Goal: Information Seeking & Learning: Check status

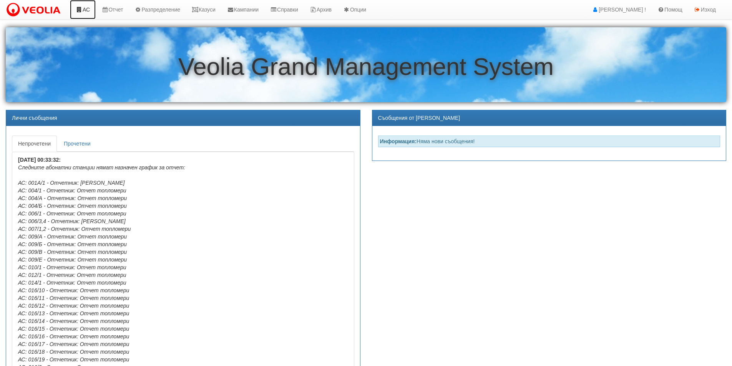
click at [87, 11] on link "АС" at bounding box center [83, 9] width 26 height 19
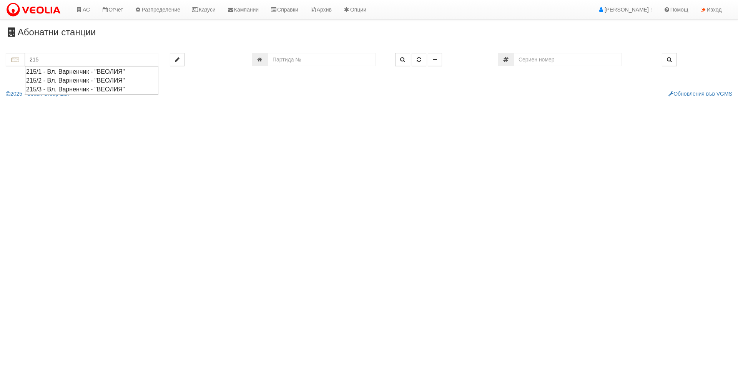
click at [44, 81] on div "215/2 - Вл. Варненчик - "ВЕОЛИЯ"" at bounding box center [91, 80] width 131 height 9
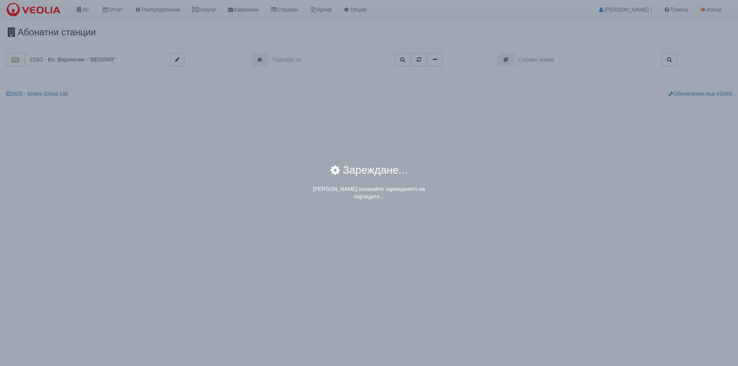
click at [73, 58] on div "× Зареждане... Моля изчакайте зареждането на партидите..." at bounding box center [369, 183] width 738 height 366
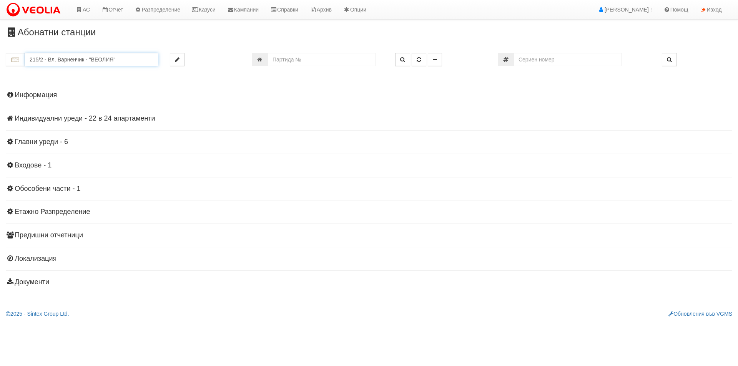
click at [73, 58] on input "215/2 - Вл. Варненчик - "ВЕОЛИЯ"" at bounding box center [91, 59] width 133 height 13
click at [58, 70] on div "215/1 - Вл. Варненчик - "ВЕОЛИЯ"" at bounding box center [91, 71] width 131 height 9
type input "215/1 - Вл. Варненчик - "ВЕОЛИЯ""
click at [78, 122] on h4 "Индивидуални уреди - 28 в 36 апартаменти" at bounding box center [369, 119] width 726 height 8
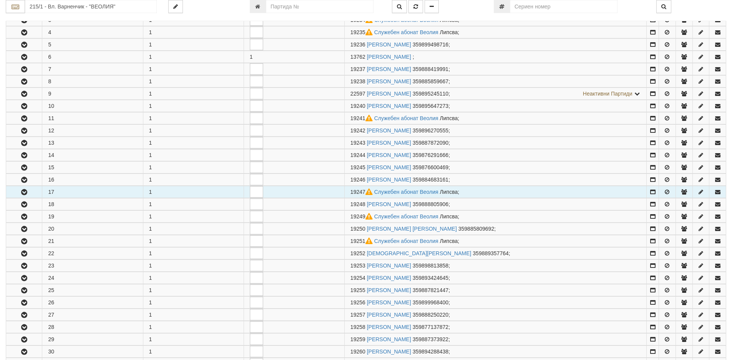
scroll to position [192, 0]
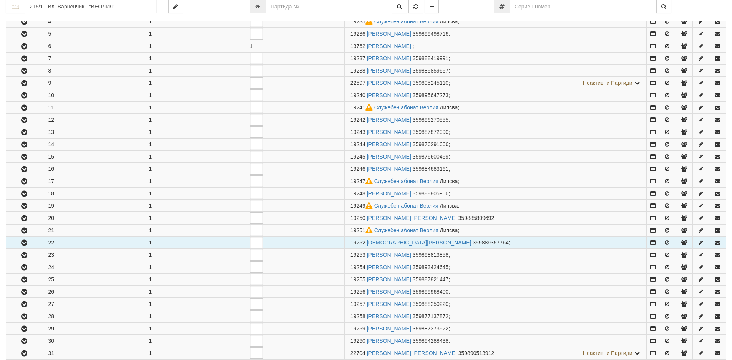
click at [27, 244] on icon "button" at bounding box center [24, 243] width 9 height 5
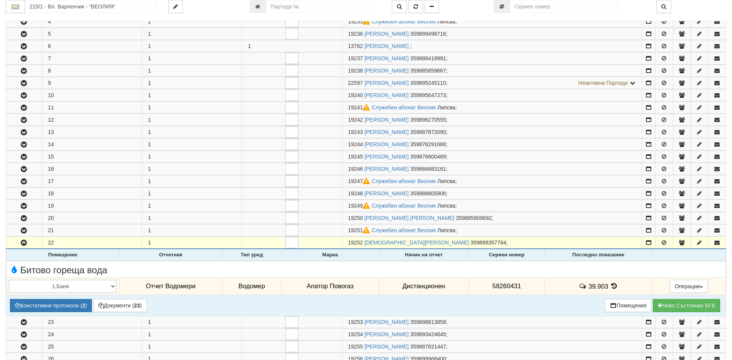
click at [613, 287] on icon at bounding box center [614, 286] width 8 height 7
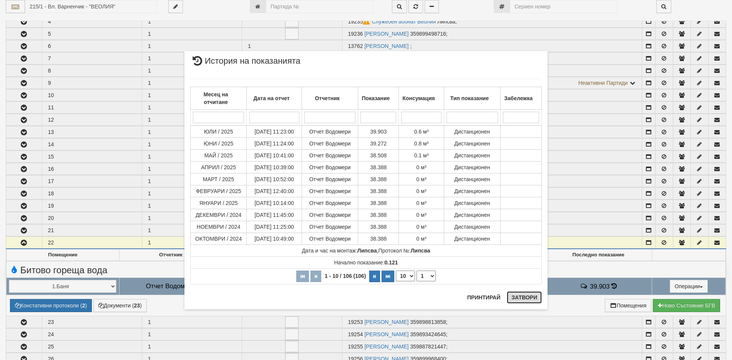
click at [520, 301] on button "Затвори" at bounding box center [524, 298] width 35 height 12
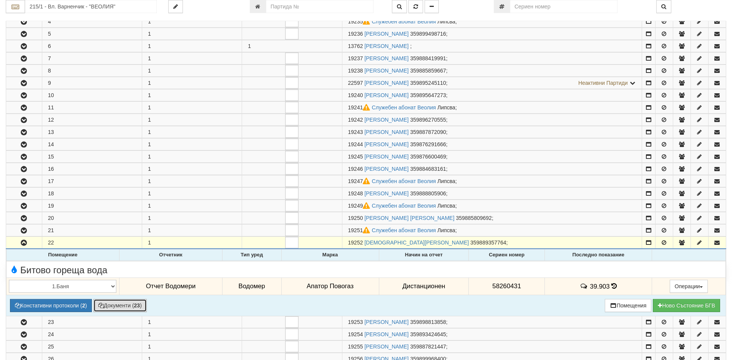
click at [121, 307] on button "Документи ( 23 )" at bounding box center [119, 305] width 53 height 13
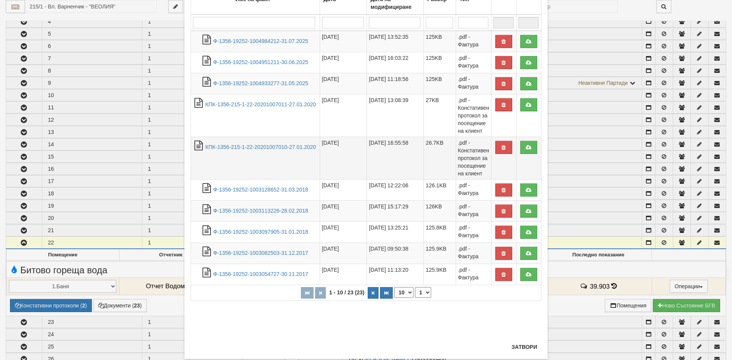
scroll to position [82, 0]
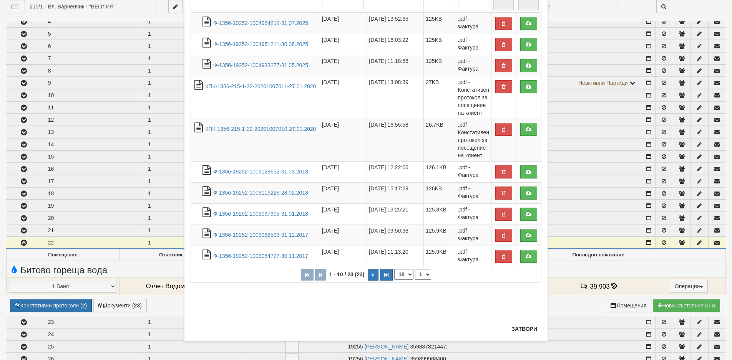
click at [408, 276] on select "10 20 30 40" at bounding box center [403, 274] width 19 height 11
select select "40"
click at [394, 280] on select "10 20 30 40" at bounding box center [403, 274] width 19 height 11
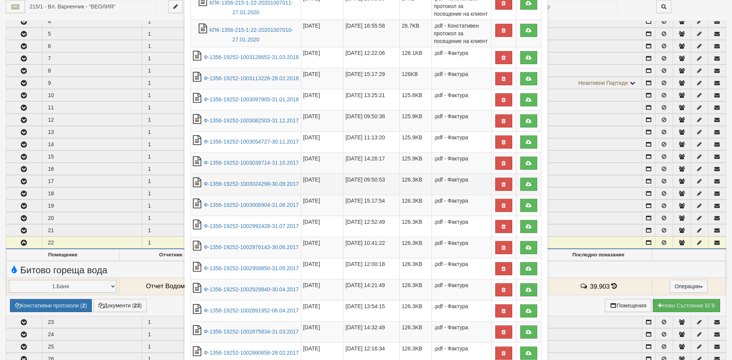
scroll to position [236, 0]
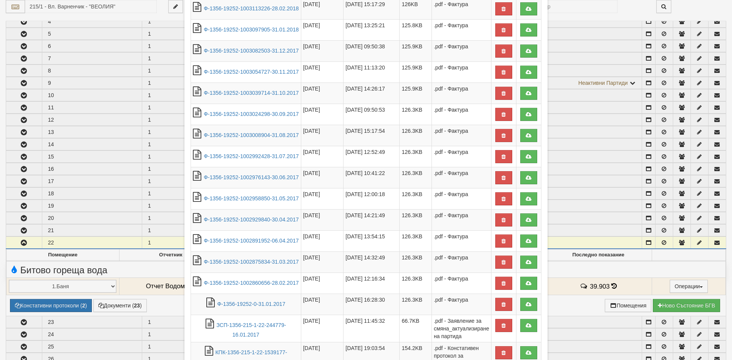
click at [574, 270] on div "× Документи 23 Файла Име на файл Дата Дата на модифициране Размер Тип 1 - 23 / …" at bounding box center [365, 138] width 449 height 749
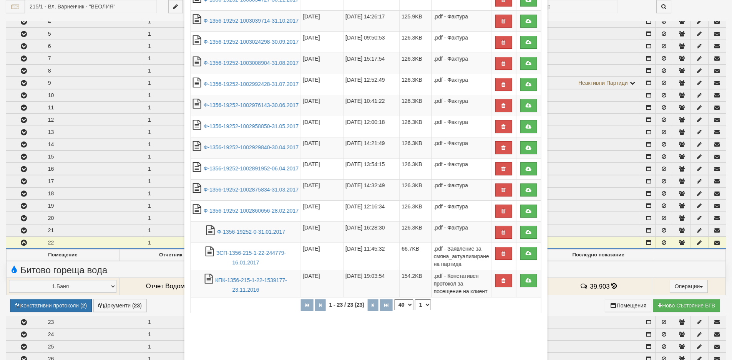
scroll to position [389, 0]
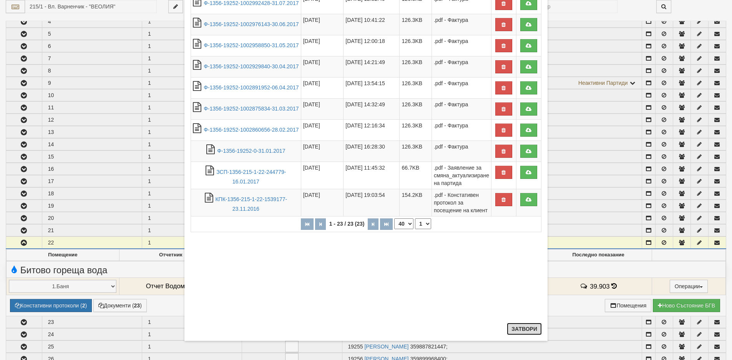
click at [519, 329] on button "Затвори" at bounding box center [524, 329] width 35 height 12
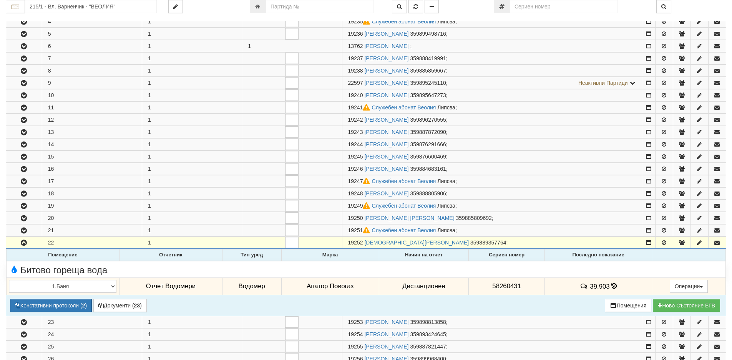
click at [613, 287] on icon at bounding box center [613, 286] width 5 height 7
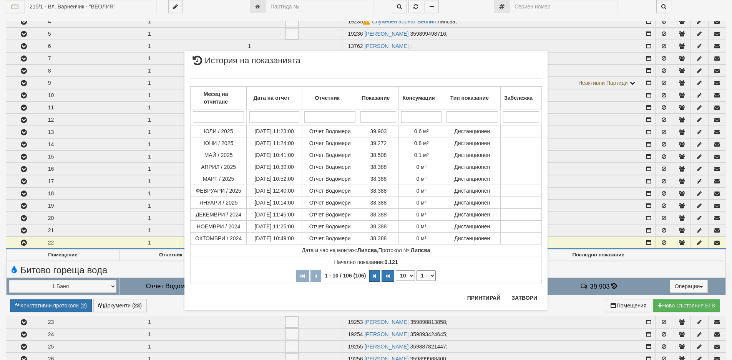
click at [128, 257] on div "× История на показанията Месец на отчитане Дата на отчет Отчетник Показание Кон…" at bounding box center [366, 180] width 732 height 360
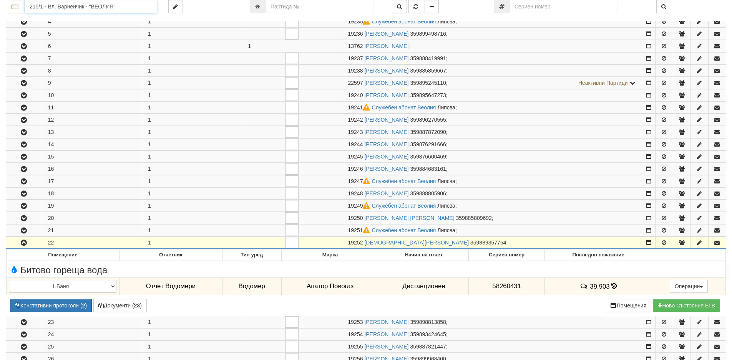
click at [97, 7] on input "215/1 - Вл. Варненчик - "ВЕОЛИЯ"" at bounding box center [91, 6] width 132 height 13
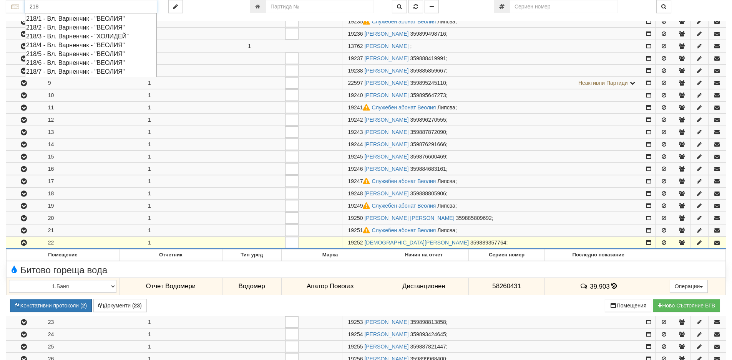
click at [56, 29] on div "218/2 - Вл. Варненчик - "ВЕОЛИЯ"" at bounding box center [90, 27] width 129 height 9
type input "218/2 - Вл. Варненчик - "ВЕОЛИЯ""
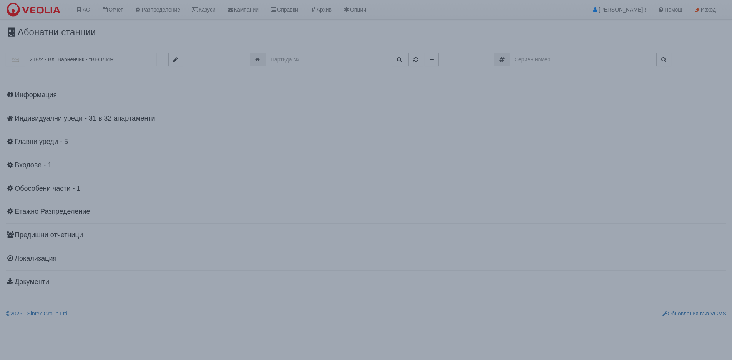
scroll to position [0, 0]
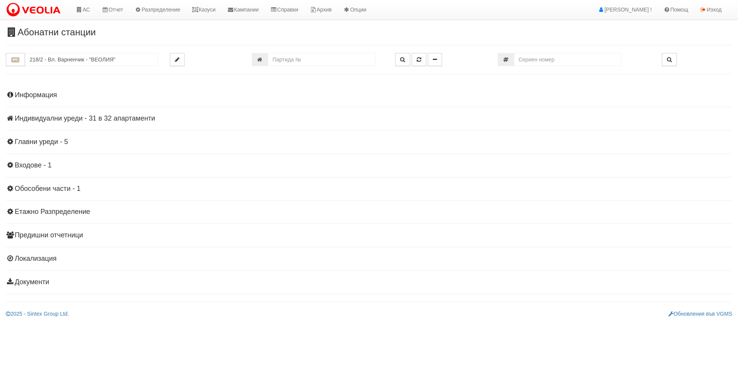
click at [39, 119] on h4 "Индивидуални уреди - 31 в 32 апартаменти" at bounding box center [369, 119] width 726 height 8
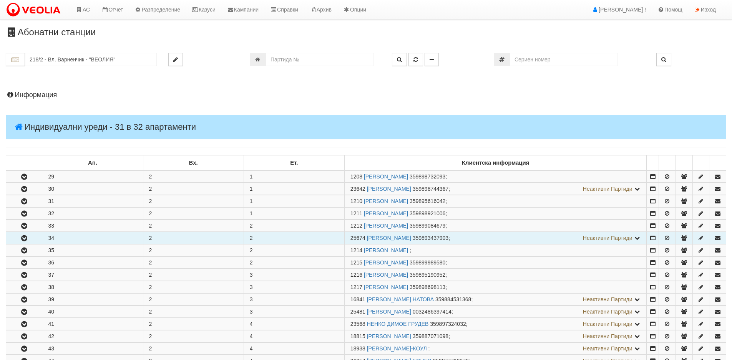
click at [26, 238] on icon "button" at bounding box center [24, 238] width 9 height 5
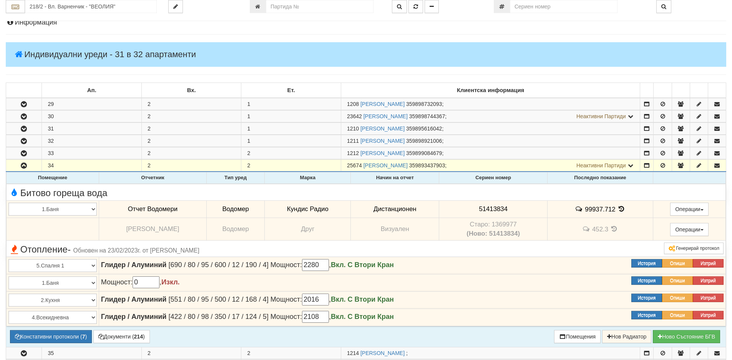
scroll to position [115, 0]
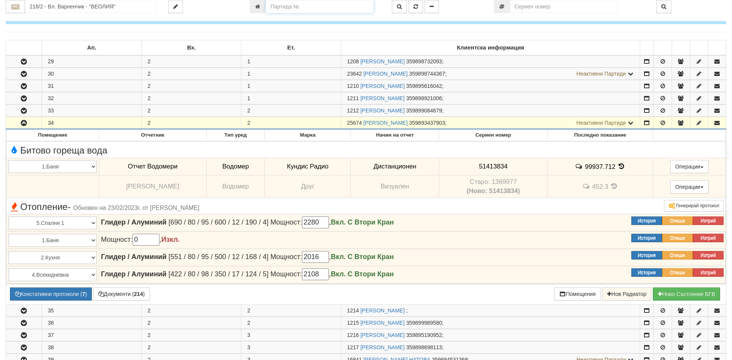
click at [289, 7] on input "number" at bounding box center [320, 6] width 108 height 13
type input "1210"
type input "218/2 - "ВЕОЛИЯ ЕНЕРДЖИ ВАРНА " ЕАД"
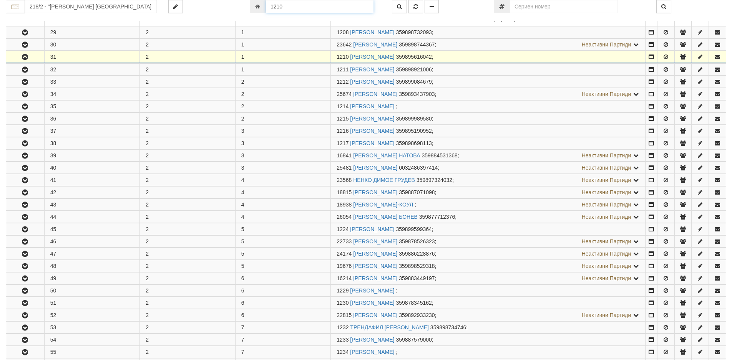
scroll to position [176, 0]
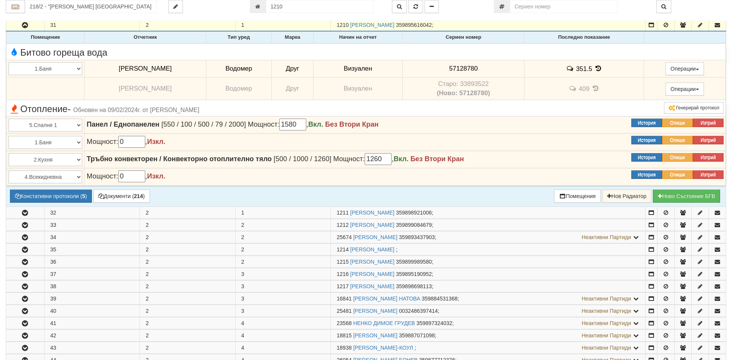
click at [594, 69] on icon at bounding box center [598, 68] width 8 height 7
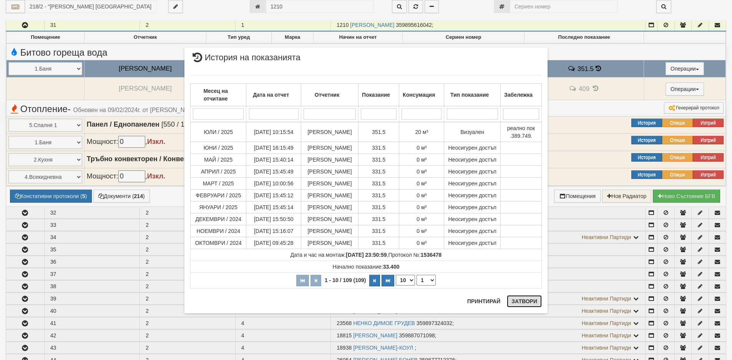
drag, startPoint x: 516, startPoint y: 302, endPoint x: 462, endPoint y: 299, distance: 54.3
click at [516, 302] on button "Затвори" at bounding box center [524, 301] width 35 height 12
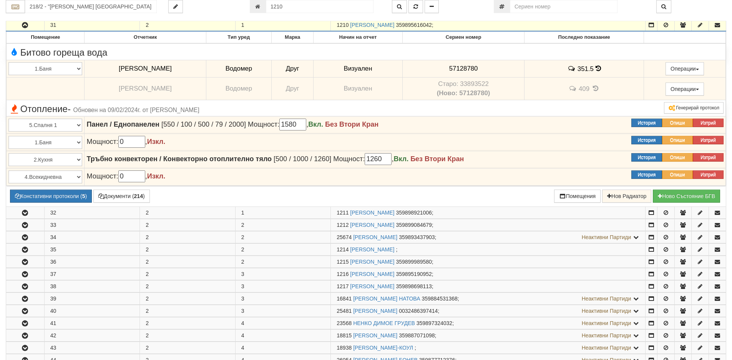
scroll to position [253, 0]
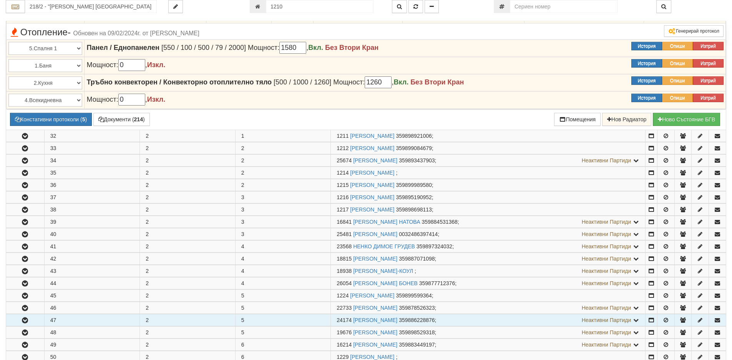
click at [24, 321] on icon "button" at bounding box center [24, 320] width 9 height 5
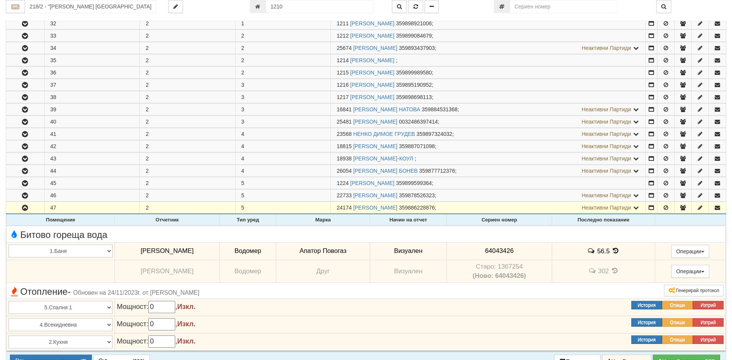
scroll to position [368, 0]
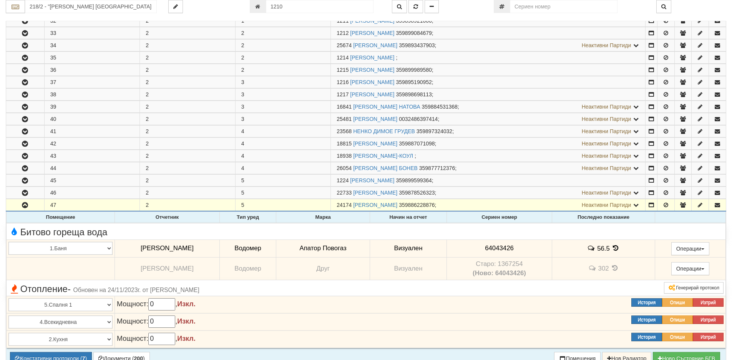
click at [612, 246] on icon at bounding box center [616, 248] width 8 height 7
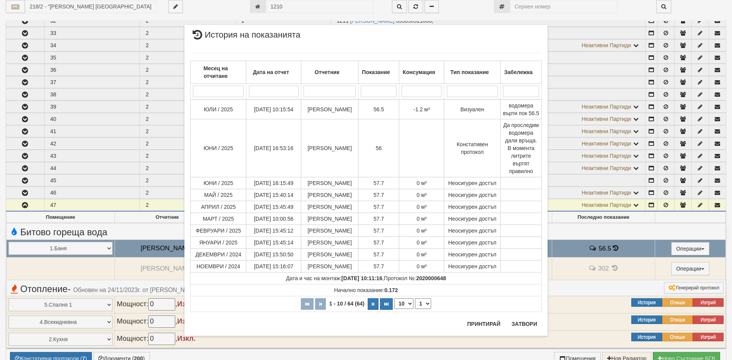
drag, startPoint x: 411, startPoint y: 302, endPoint x: 410, endPoint y: 306, distance: 4.5
click at [411, 302] on select "10 20 30 40" at bounding box center [403, 304] width 19 height 11
select select "40"
click at [394, 309] on select "10 20 30 40" at bounding box center [403, 304] width 19 height 11
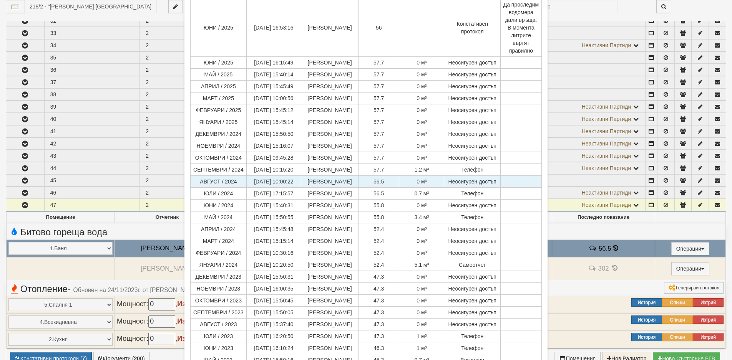
scroll to position [115, 0]
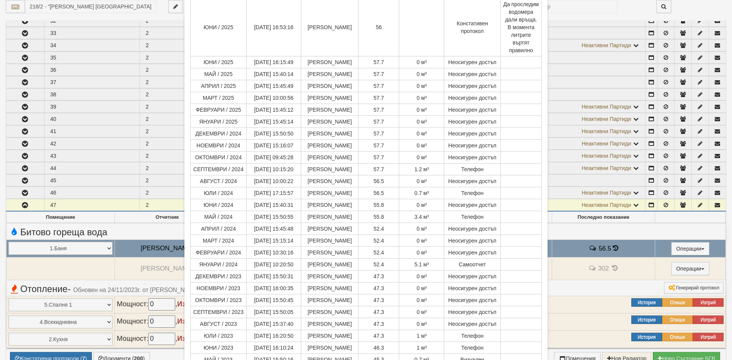
click at [26, 106] on div "× История на показанията Месец на отчитане Дата на отчет Отчетник Показание Кон…" at bounding box center [366, 180] width 732 height 360
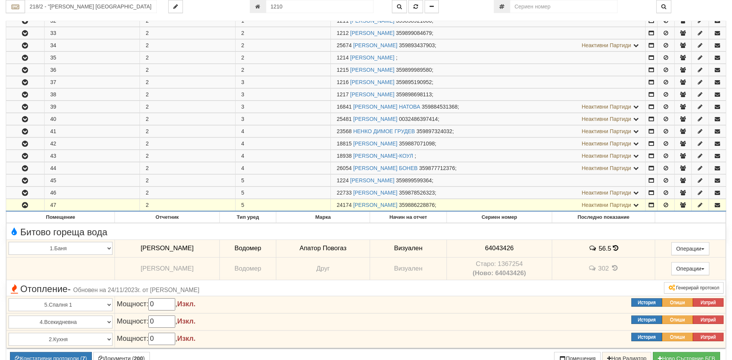
click at [26, 106] on icon "button" at bounding box center [24, 106] width 9 height 5
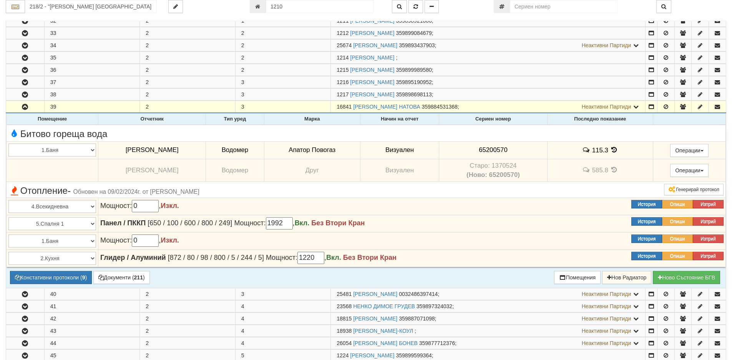
click at [610, 151] on icon at bounding box center [614, 150] width 8 height 7
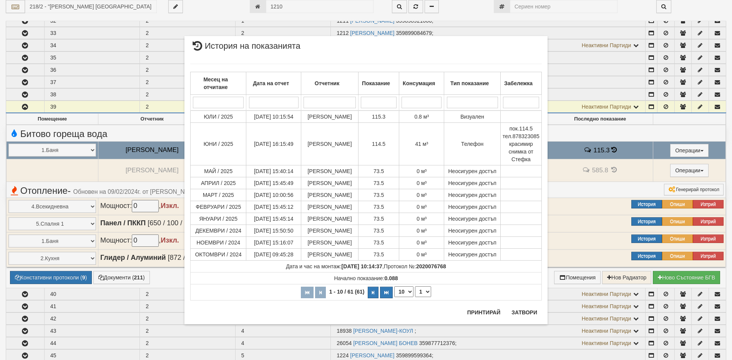
click at [7, 101] on div "× История на показанията Месец на отчитане Дата на отчет Отчетник Показание Кон…" at bounding box center [366, 180] width 732 height 360
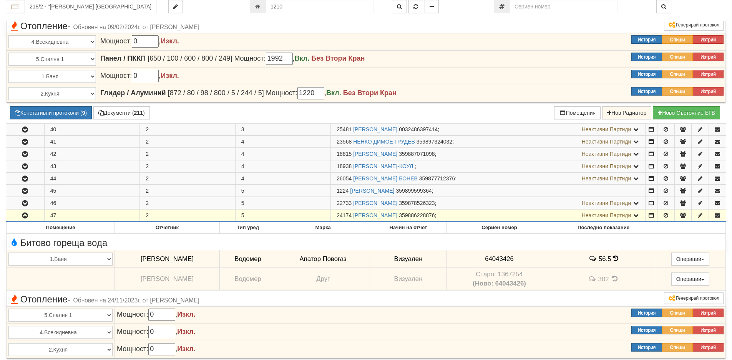
scroll to position [599, 0]
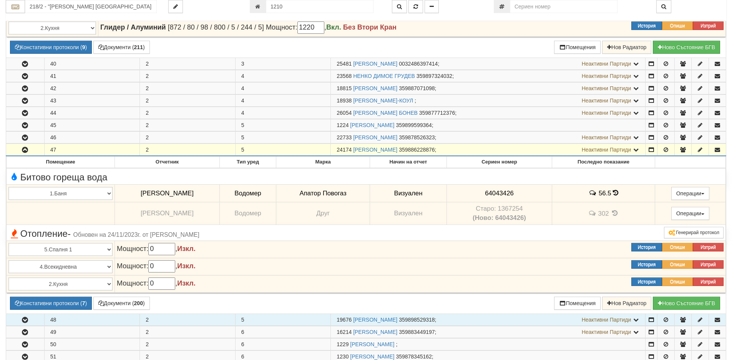
click at [27, 321] on icon "button" at bounding box center [24, 320] width 9 height 5
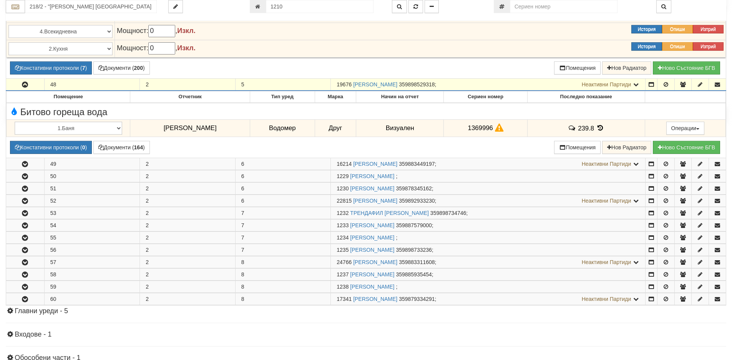
scroll to position [714, 0]
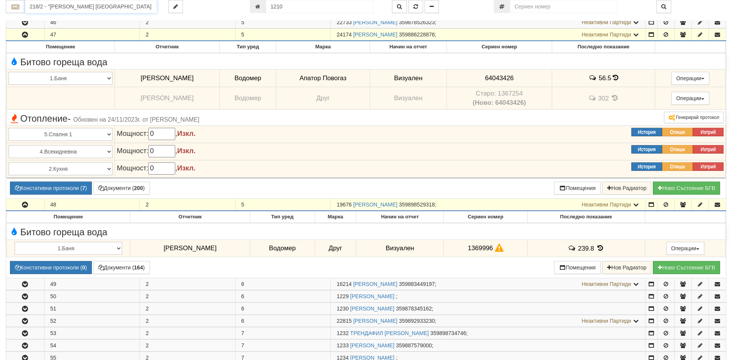
drag, startPoint x: 84, startPoint y: 3, endPoint x: 95, endPoint y: 3, distance: 10.4
click at [84, 3] on input "218/2 - "ВЕОЛИЯ ЕНЕРДЖИ ВАРНА " ЕАД" at bounding box center [91, 6] width 132 height 13
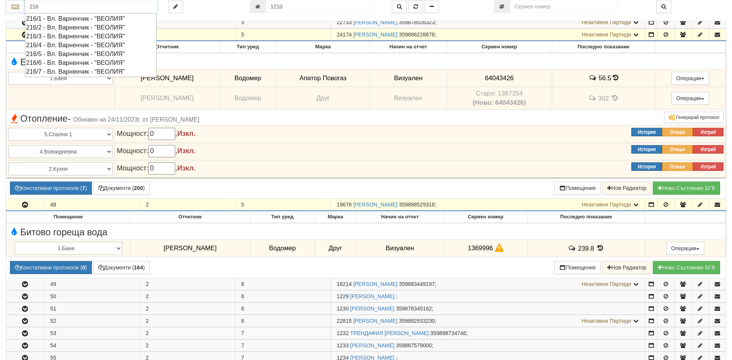
click at [55, 20] on div "216/1 - Вл. Варненчик - "ВЕОЛИЯ"" at bounding box center [90, 18] width 129 height 9
type input "216/1 - Вл. Варненчик - "ВЕОЛИЯ""
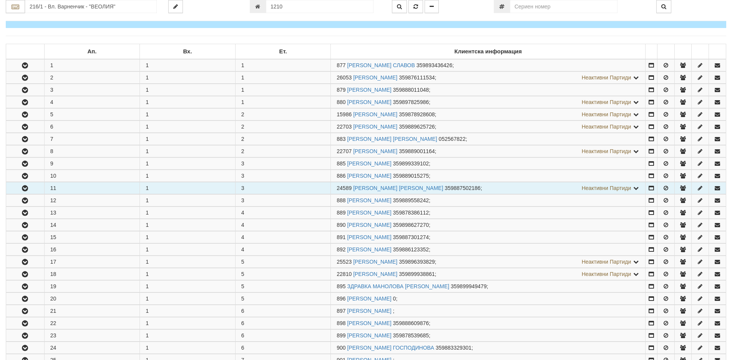
scroll to position [115, 0]
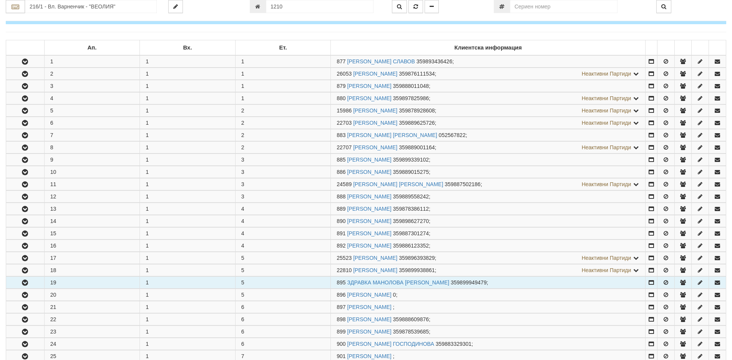
click at [23, 283] on icon "button" at bounding box center [24, 282] width 9 height 5
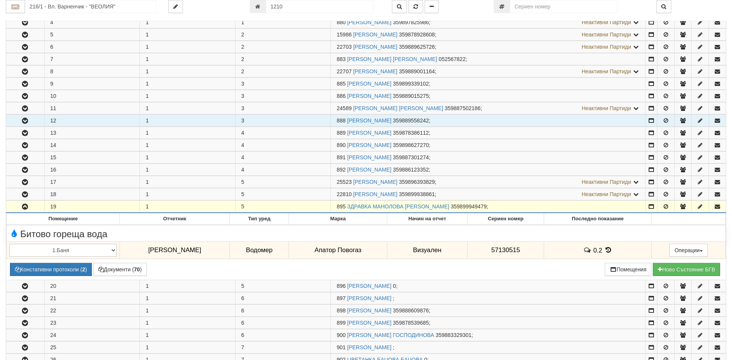
scroll to position [192, 0]
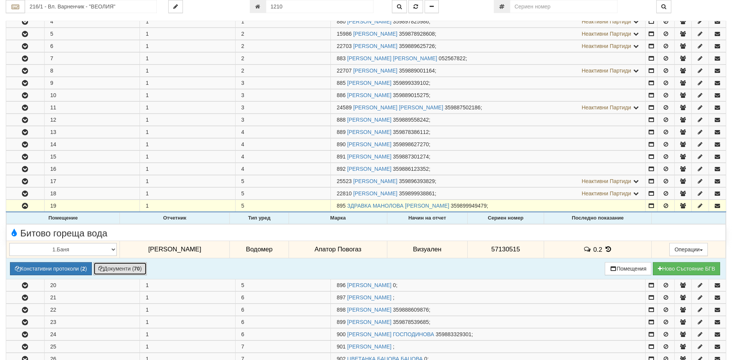
click at [124, 270] on button "Документи ( 70 )" at bounding box center [119, 268] width 53 height 13
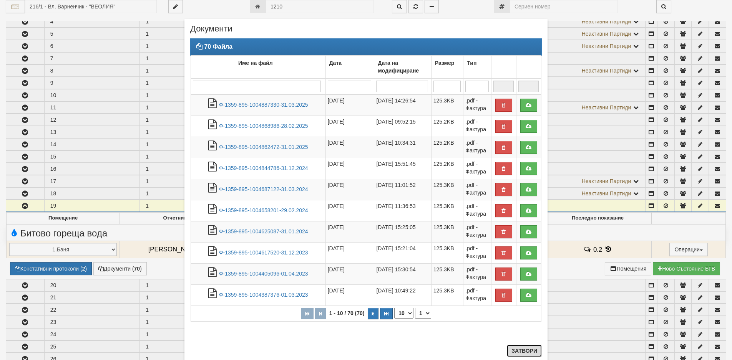
click at [522, 353] on button "Затвори" at bounding box center [524, 351] width 35 height 12
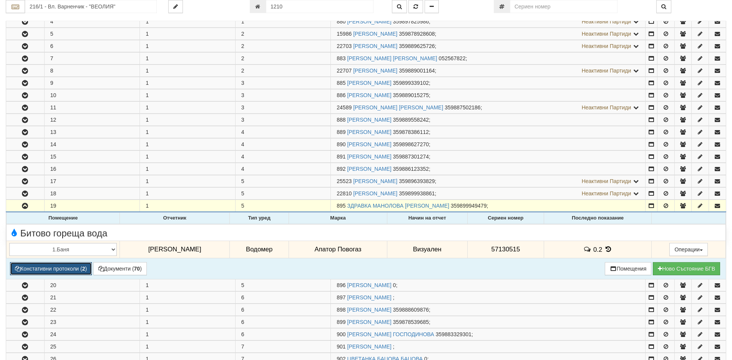
click at [40, 268] on button "Констативни протоколи ( 2 )" at bounding box center [51, 268] width 82 height 13
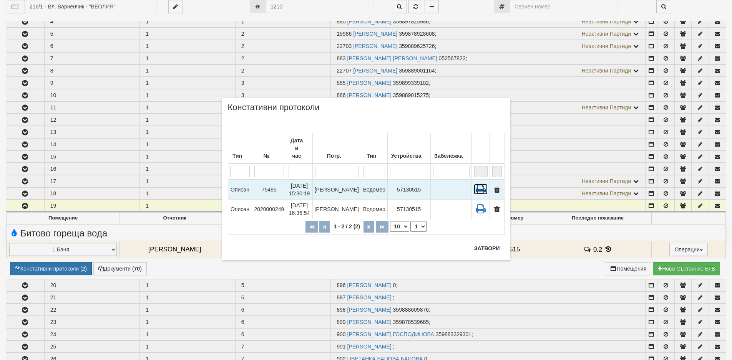
click at [479, 184] on icon at bounding box center [481, 189] width 14 height 11
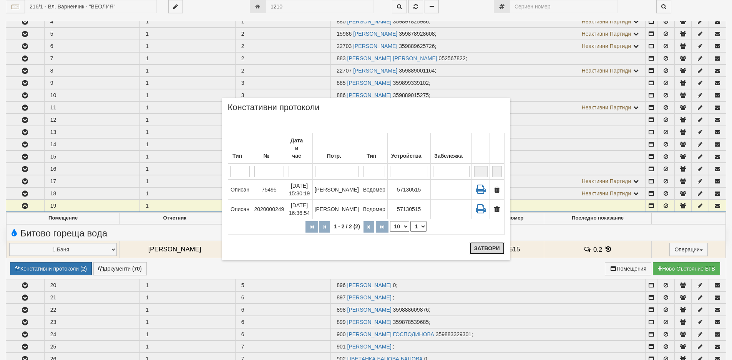
click at [488, 248] on button "Затвори" at bounding box center [486, 248] width 35 height 12
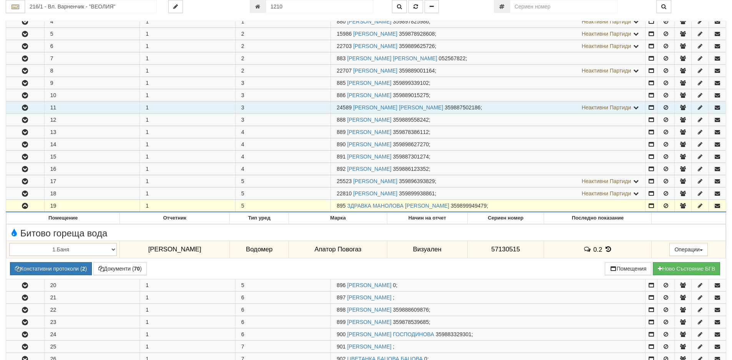
click at [25, 108] on icon "button" at bounding box center [24, 107] width 9 height 5
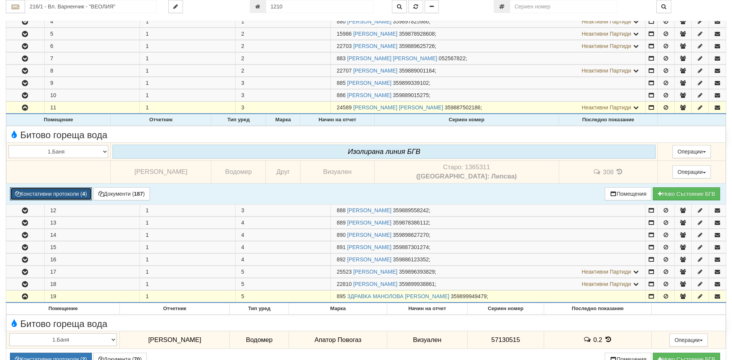
click at [35, 194] on button "Констативни протоколи ( 4 )" at bounding box center [51, 193] width 82 height 13
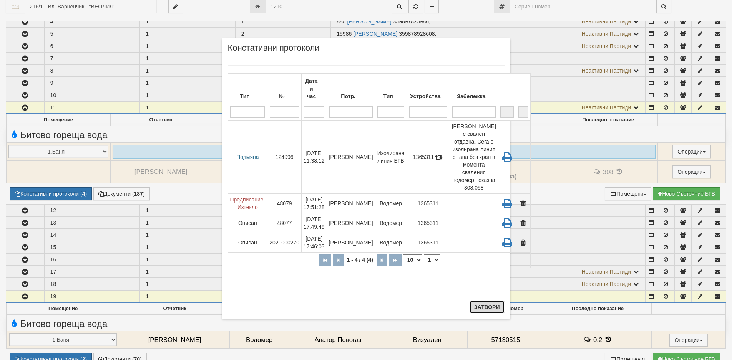
click at [485, 308] on button "Затвори" at bounding box center [486, 307] width 35 height 12
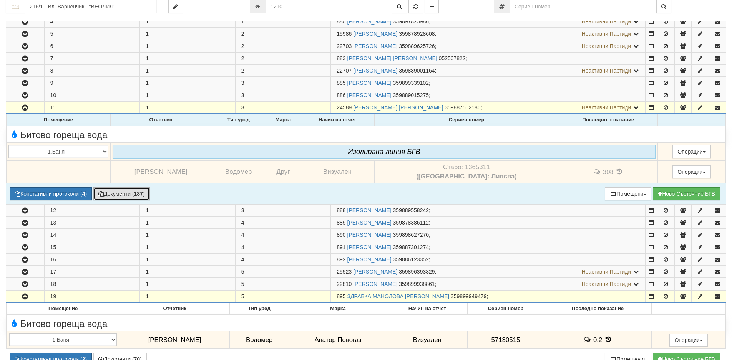
click at [111, 194] on button "Документи ( 187 )" at bounding box center [121, 193] width 56 height 13
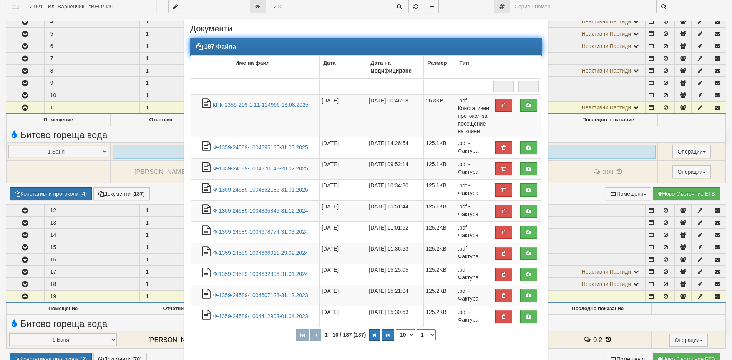
click at [408, 333] on select "10 20 30 40" at bounding box center [405, 335] width 19 height 11
select select "40"
click at [396, 340] on select "10 20 30 40" at bounding box center [405, 335] width 19 height 11
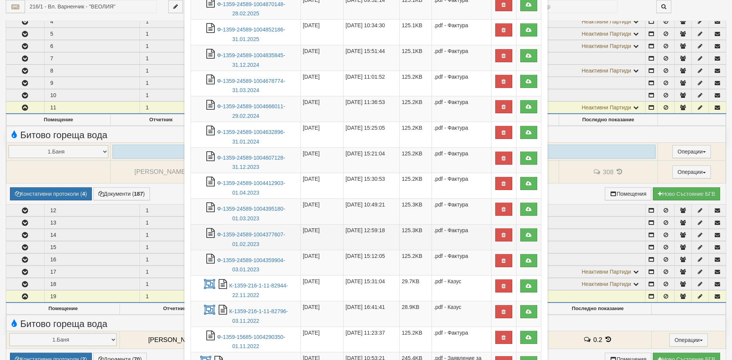
scroll to position [346, 0]
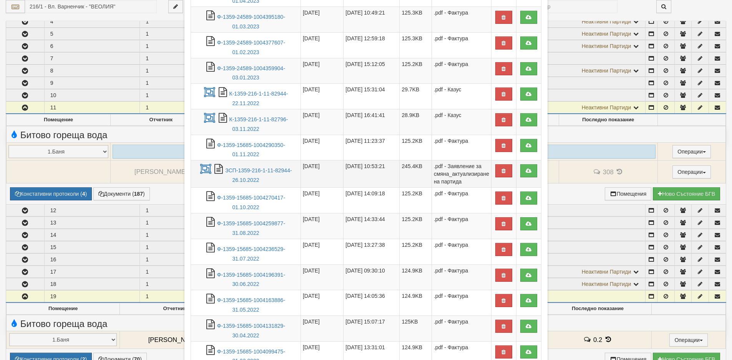
click at [240, 166] on td "ЗСП-1359-216-1-11-82944-26.10.2022" at bounding box center [246, 174] width 110 height 27
click at [239, 169] on link "ЗСП-1359-216-1-11-82944-26.10.2022" at bounding box center [258, 176] width 66 height 16
click at [57, 199] on div "× Документи 187 Файла Име на файл Дата Дата на модифициране Размер Тип 1 - 40 /…" at bounding box center [366, 180] width 732 height 360
click at [57, 194] on div "× Документи 187 Файла Име на файл Дата Дата на модифициране Размер Тип 1 - 40 /…" at bounding box center [366, 180] width 732 height 360
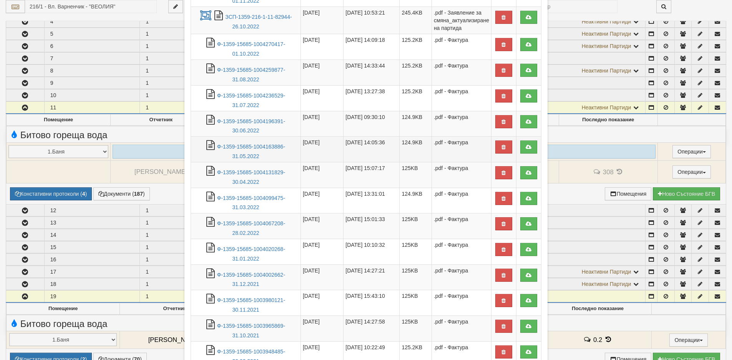
scroll to position [307, 0]
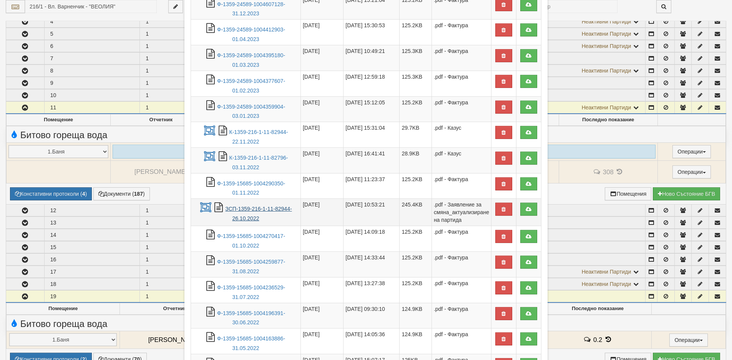
click at [229, 208] on link "ЗСП-1359-216-1-11-82944-26.10.2022" at bounding box center [258, 214] width 66 height 16
click at [49, 193] on div "× Документи 187 Файла Име на файл Дата Дата на модифициране Размер Тип 1 - 40 /…" at bounding box center [366, 180] width 732 height 360
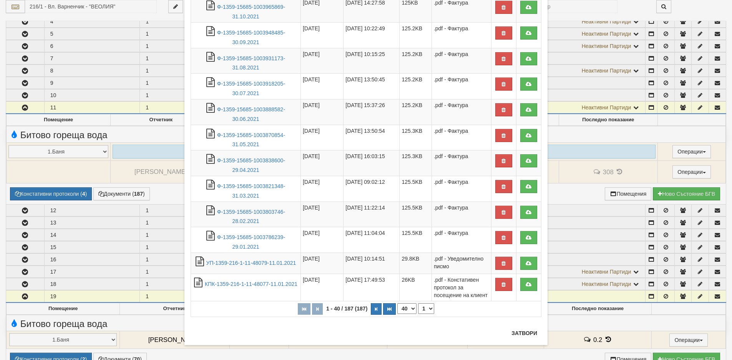
scroll to position [823, 0]
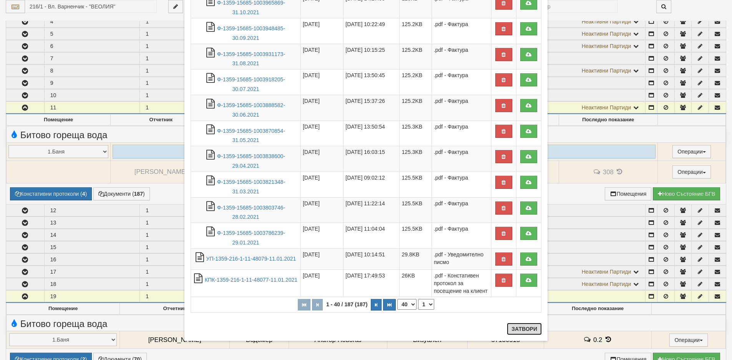
click at [524, 328] on button "Затвори" at bounding box center [524, 329] width 35 height 12
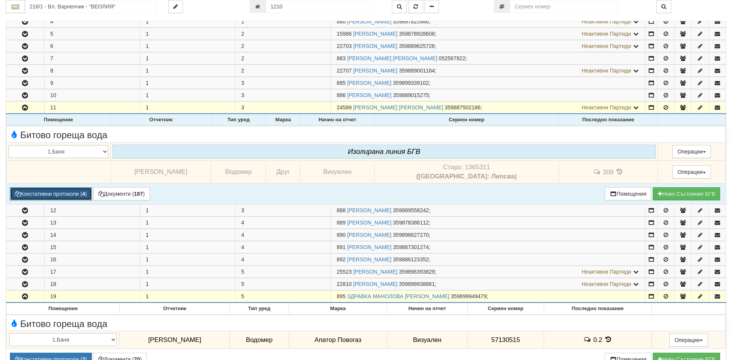
click at [55, 193] on button "Констативни протоколи ( 4 )" at bounding box center [51, 193] width 82 height 13
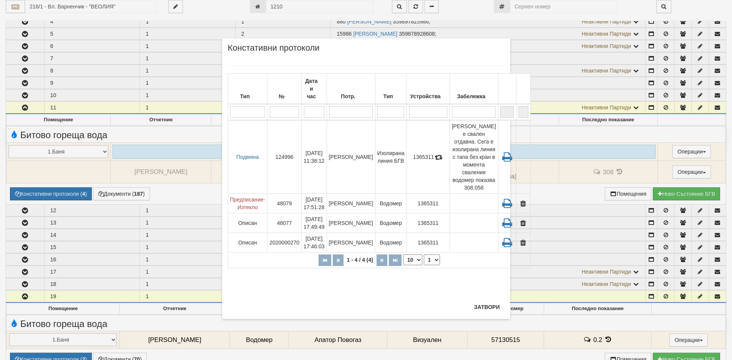
click at [406, 265] on select "10 20 30 40" at bounding box center [412, 260] width 19 height 11
select select "40"
click at [403, 262] on select "10 20 30 40" at bounding box center [412, 260] width 19 height 11
click at [479, 303] on button "Затвори" at bounding box center [486, 307] width 35 height 12
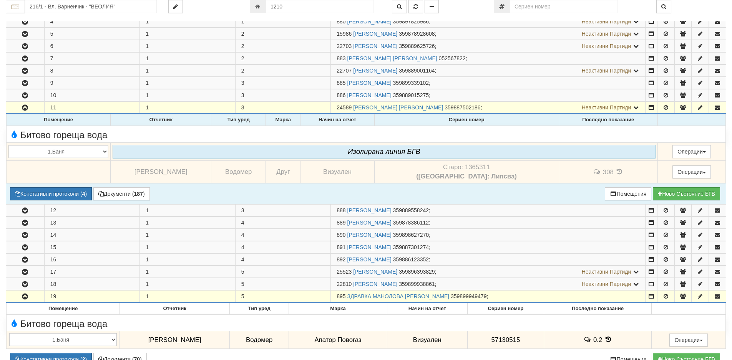
click at [615, 172] on icon at bounding box center [619, 172] width 8 height 7
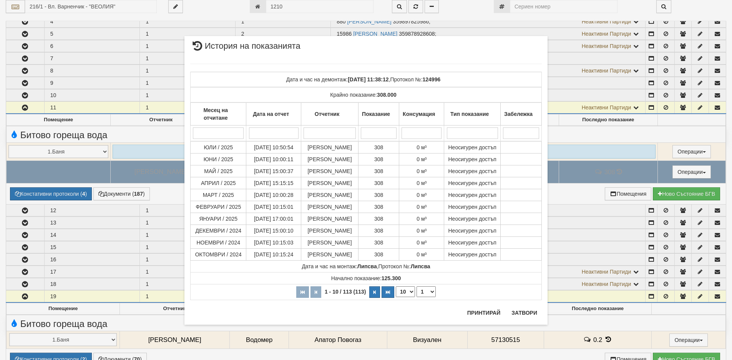
click at [412, 292] on select "10 20 30 40" at bounding box center [405, 292] width 19 height 11
select select "40"
click at [396, 297] on select "10 20 30 40" at bounding box center [405, 292] width 19 height 11
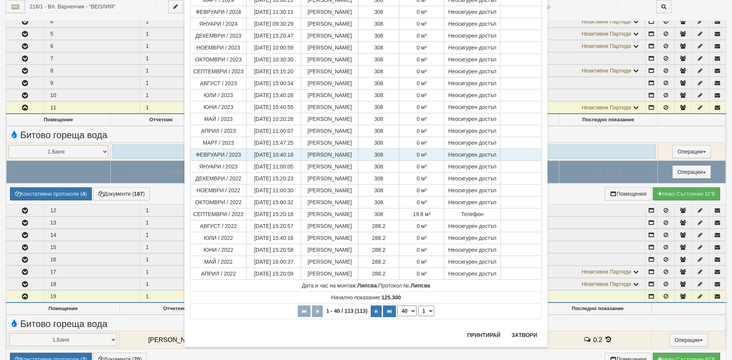
scroll to position [327, 0]
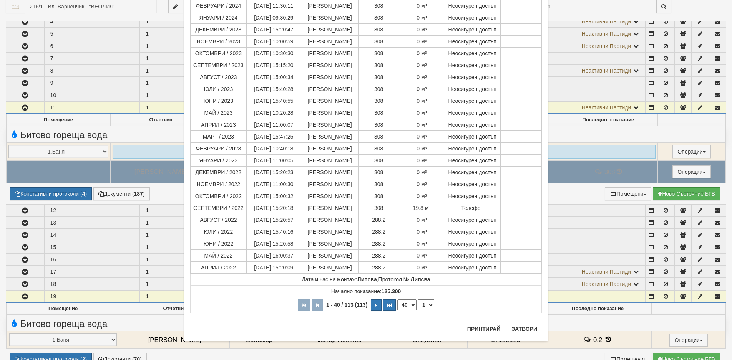
click at [426, 305] on select "1 2 3" at bounding box center [426, 305] width 16 height 11
click at [418, 310] on select "1 2 3" at bounding box center [426, 305] width 16 height 11
select select "2"
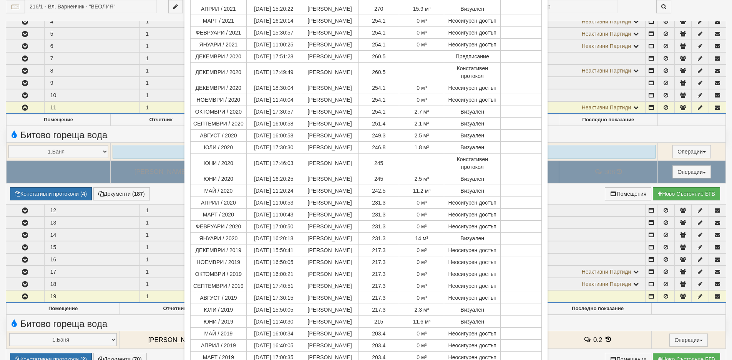
scroll to position [343, 0]
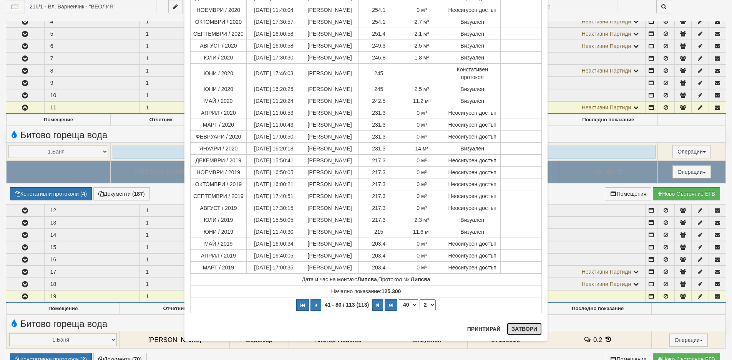
click at [520, 324] on button "Затвори" at bounding box center [524, 329] width 35 height 12
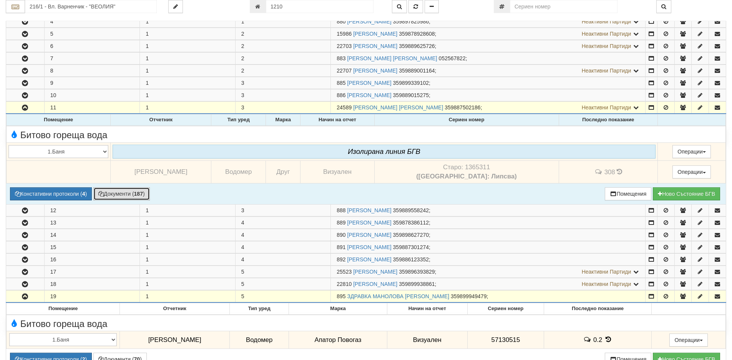
click at [113, 197] on button "Документи ( 187 )" at bounding box center [121, 193] width 56 height 13
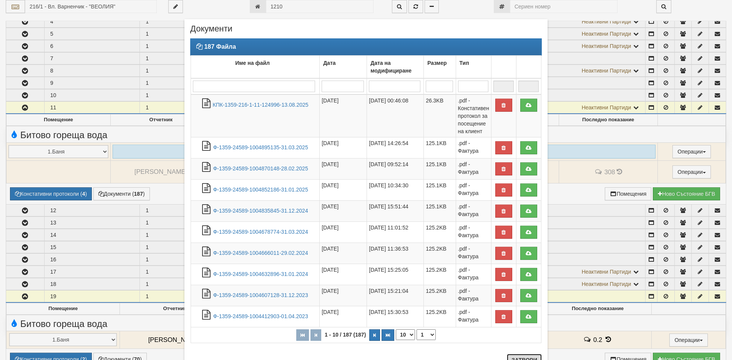
click at [510, 358] on button "Затвори" at bounding box center [524, 360] width 35 height 12
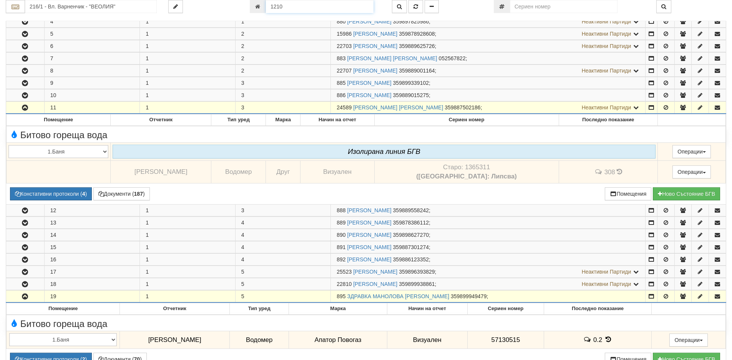
click at [292, 5] on input "1210" at bounding box center [320, 6] width 108 height 13
click at [85, 7] on input "216/1 - Вл. Варненчик - "ВЕОЛИЯ"" at bounding box center [91, 6] width 132 height 13
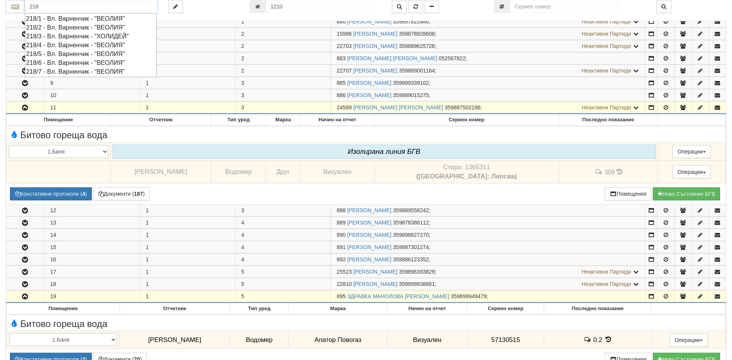
click at [38, 28] on div "218/2 - Вл. Варненчик - "ВЕОЛИЯ"" at bounding box center [90, 27] width 129 height 9
type input "218/2 - Вл. Варненчик - "ВЕОЛИЯ""
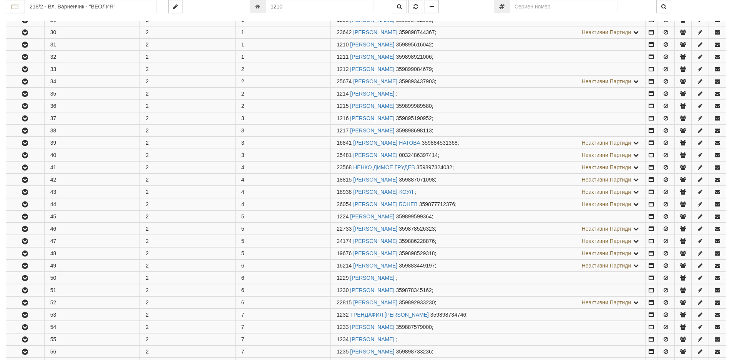
scroll to position [176, 0]
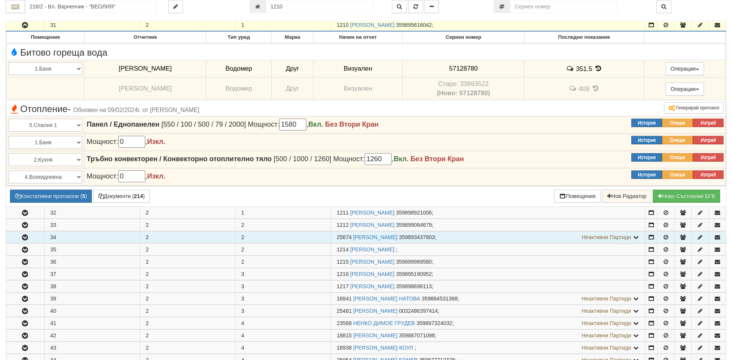
click at [25, 237] on icon "button" at bounding box center [24, 237] width 9 height 5
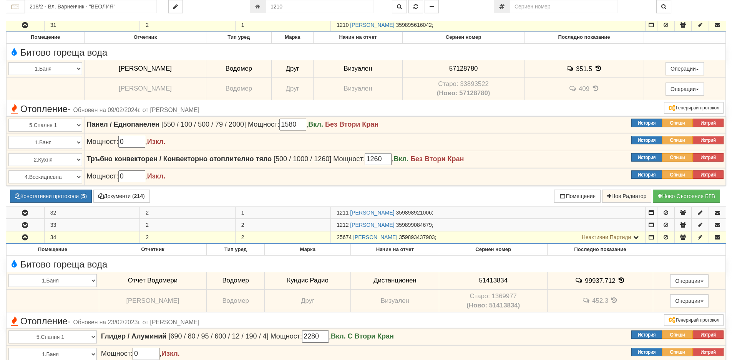
scroll to position [330, 0]
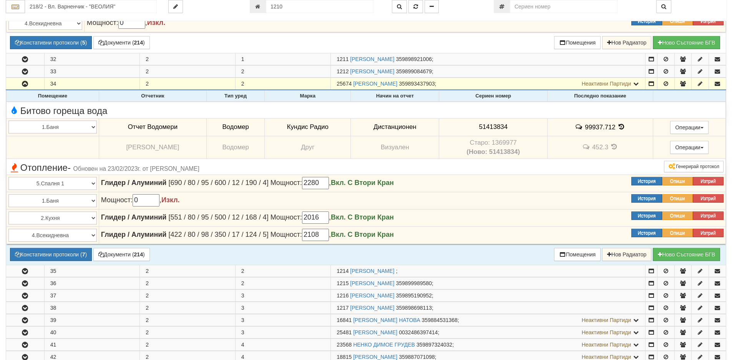
click at [617, 125] on icon at bounding box center [621, 127] width 8 height 7
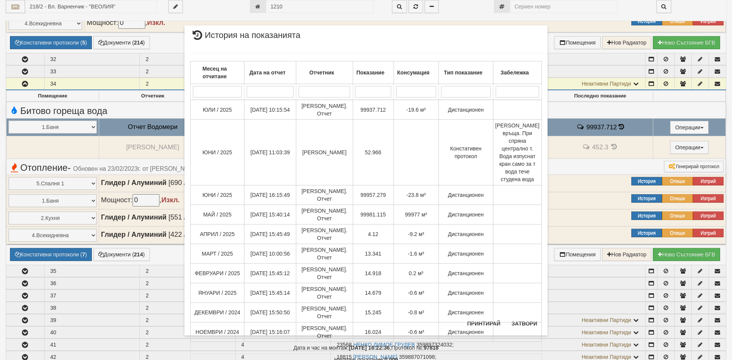
select select "40"
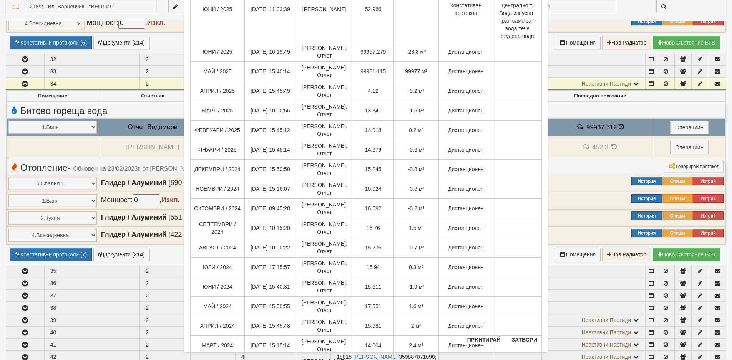
scroll to position [148, 0]
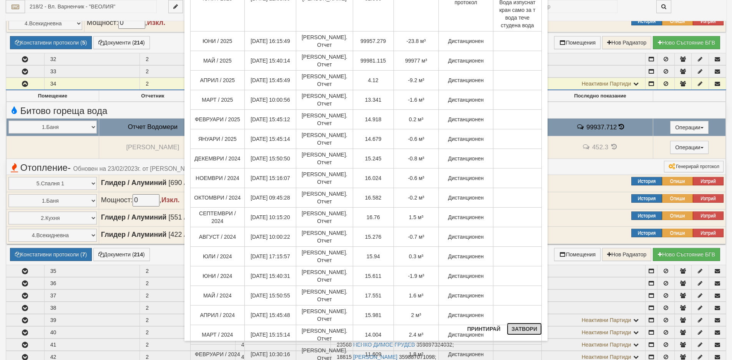
click at [517, 332] on button "Затвори" at bounding box center [524, 329] width 35 height 12
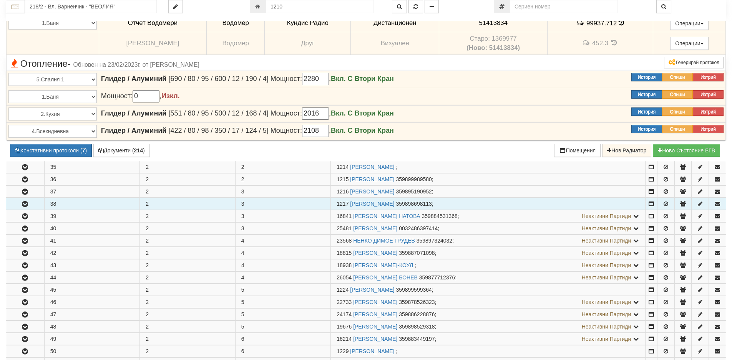
scroll to position [445, 0]
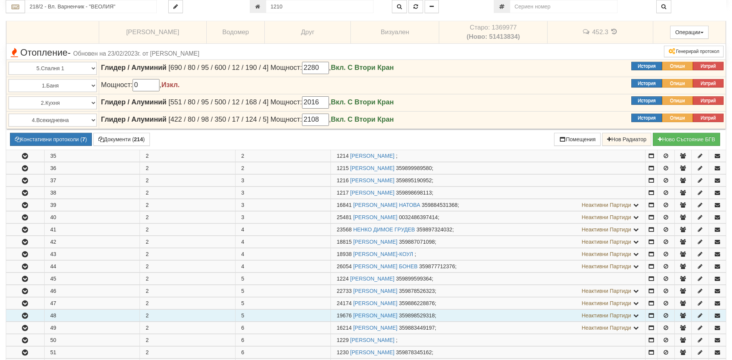
click at [25, 316] on icon "button" at bounding box center [24, 315] width 9 height 5
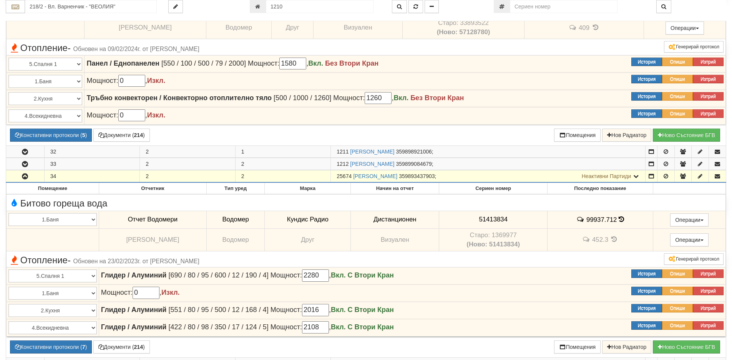
scroll to position [215, 0]
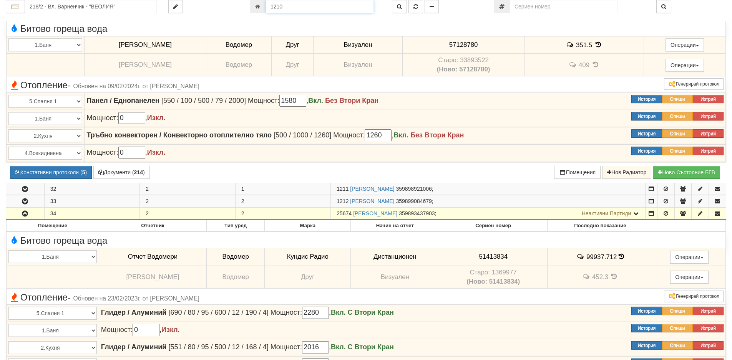
drag, startPoint x: 292, startPoint y: 6, endPoint x: 245, endPoint y: 7, distance: 47.6
click at [245, 7] on div "1210" at bounding box center [315, 6] width 142 height 13
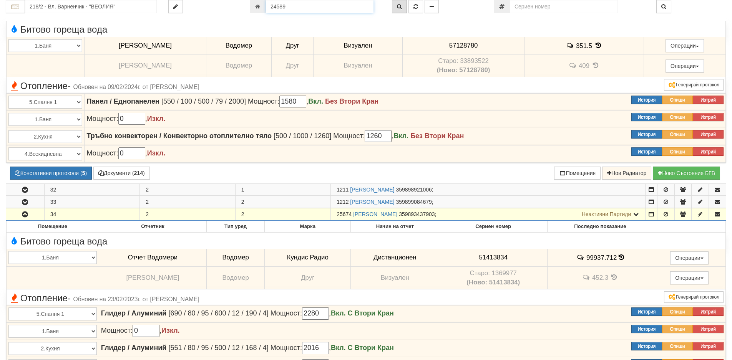
type input "24589"
click at [399, 8] on icon "button" at bounding box center [399, 6] width 5 height 5
type input "216/1 - "ВЕОЛИЯ ЕНЕРДЖИ ВАРНА " ЕАД"
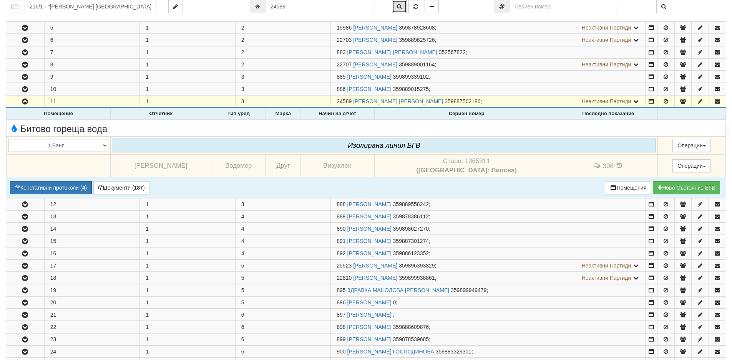
scroll to position [198, 0]
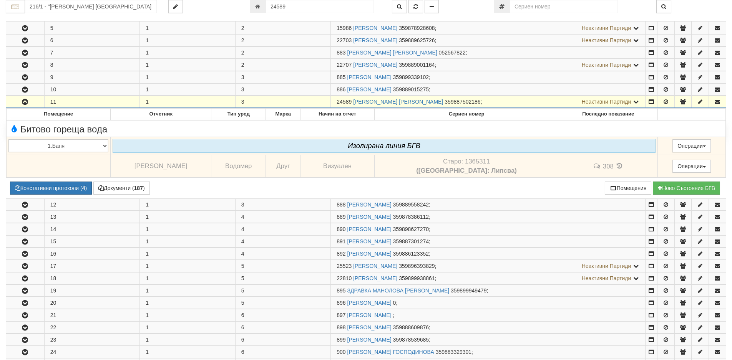
click at [24, 102] on icon "button" at bounding box center [24, 102] width 9 height 5
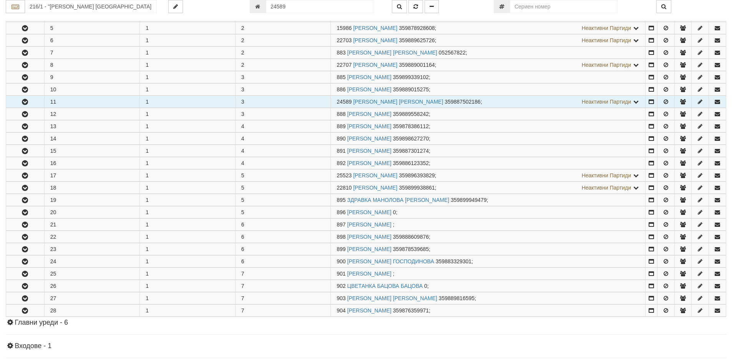
click at [24, 102] on icon "button" at bounding box center [24, 102] width 9 height 5
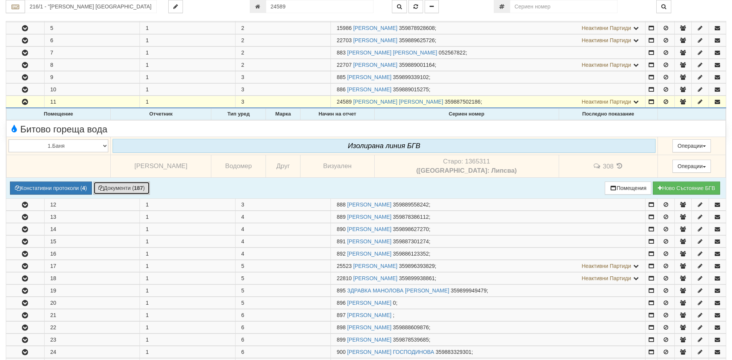
click at [124, 187] on button "Документи ( 187 )" at bounding box center [121, 188] width 56 height 13
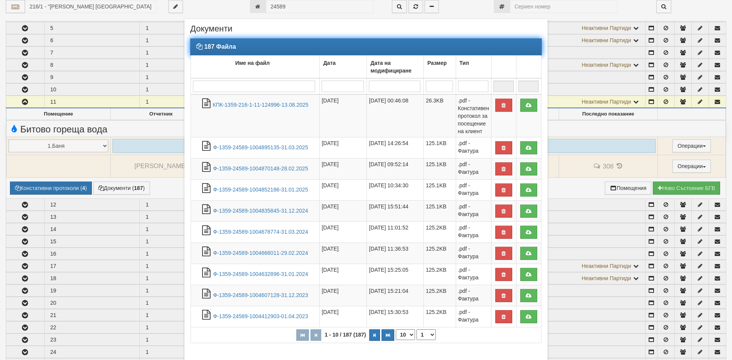
click at [410, 337] on select "10 20 30 40" at bounding box center [405, 335] width 19 height 11
select select "40"
click at [396, 340] on select "10 20 30 40" at bounding box center [405, 335] width 19 height 11
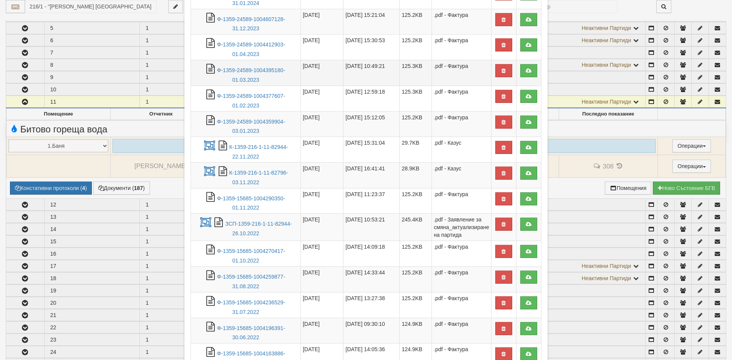
scroll to position [307, 0]
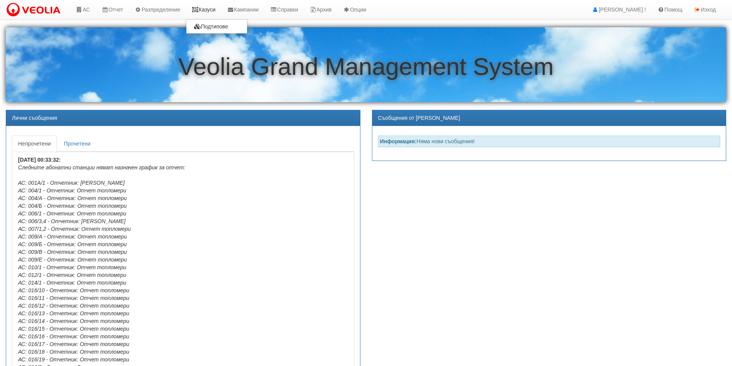
click at [218, 13] on link "Казуси" at bounding box center [203, 9] width 35 height 19
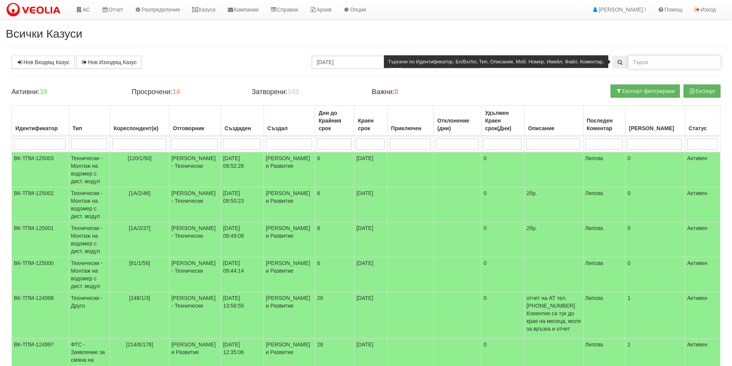
click at [641, 65] on input "text" at bounding box center [674, 62] width 92 height 13
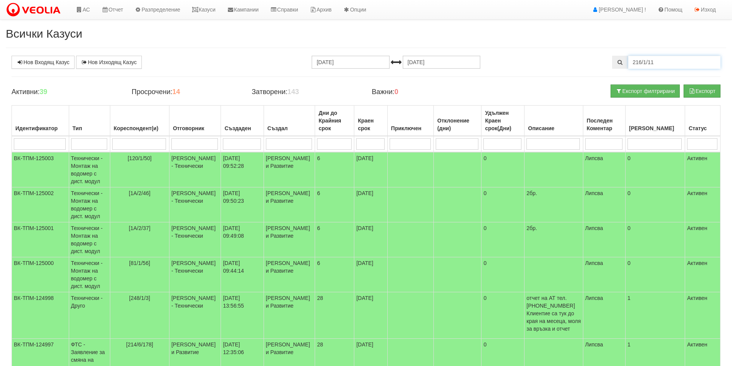
type input "216/1/11"
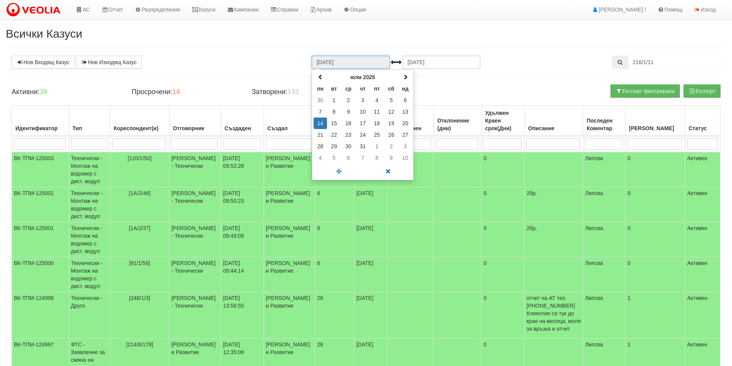
click at [345, 61] on input "14.07.2025" at bounding box center [351, 62] width 78 height 13
click at [320, 76] on span at bounding box center [320, 76] width 5 height 5
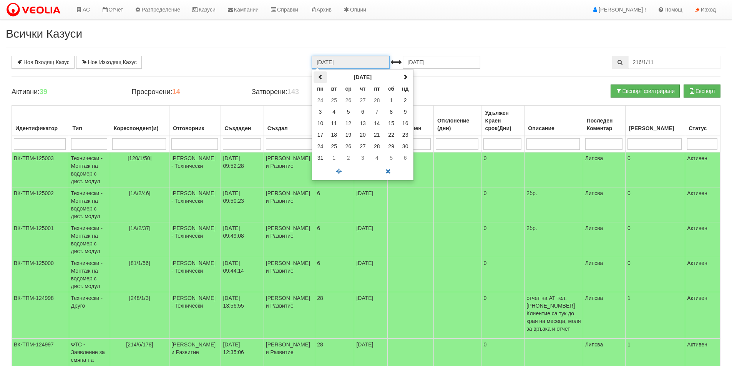
click at [320, 76] on span at bounding box center [320, 76] width 5 height 5
click at [346, 100] on td "1" at bounding box center [348, 101] width 15 height 12
type input "01.01.2025"
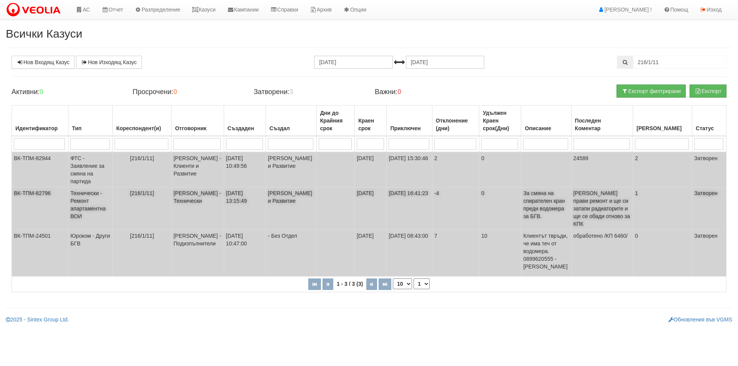
click at [84, 202] on td "Технически - Ремонт апартаментна ВОИ" at bounding box center [90, 208] width 44 height 43
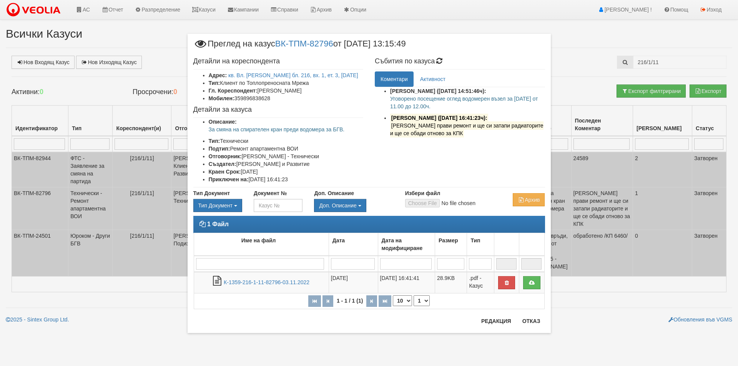
click at [150, 30] on div "× Преглед на казус ВК-ТПМ-82796 от 25/10/2022 13:15:49 Детайли на кореспондента…" at bounding box center [368, 176] width 449 height 352
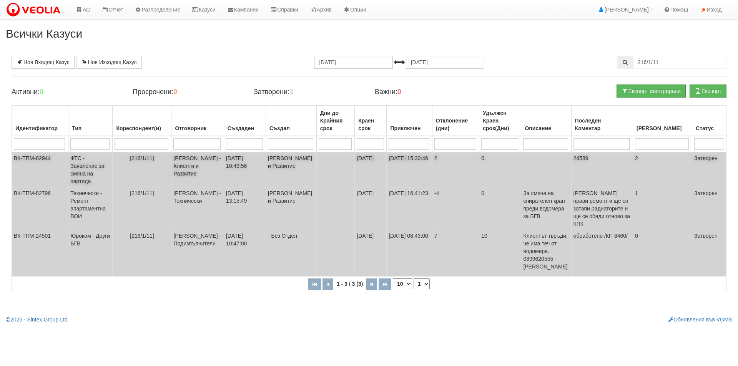
click at [80, 168] on td "ФТС - Заявление за смяна на партида" at bounding box center [90, 169] width 44 height 35
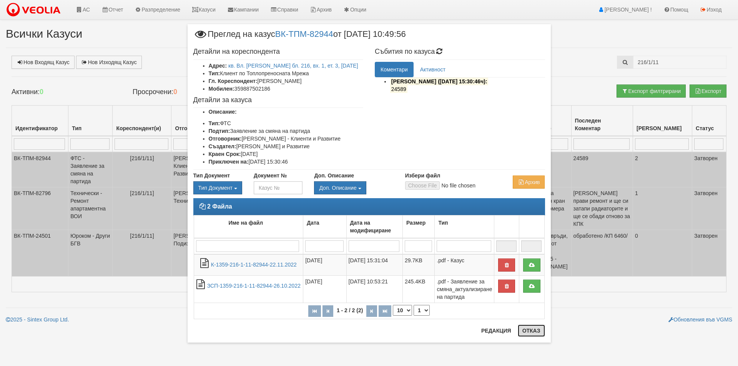
click at [531, 332] on button "Отказ" at bounding box center [530, 331] width 27 height 12
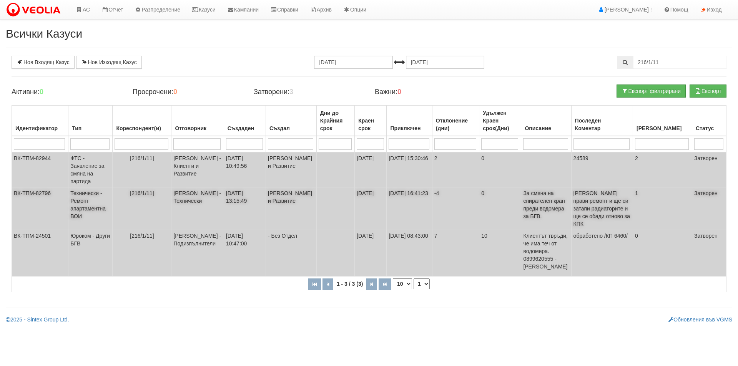
click at [83, 208] on td "Технически - Ремонт апартаментна ВОИ" at bounding box center [90, 208] width 44 height 43
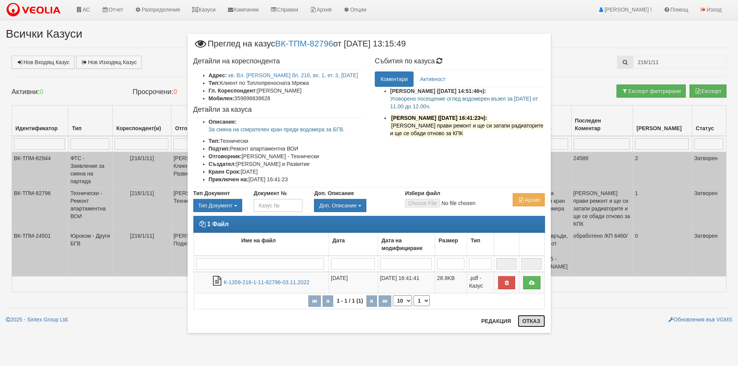
click at [526, 322] on button "Отказ" at bounding box center [530, 321] width 27 height 12
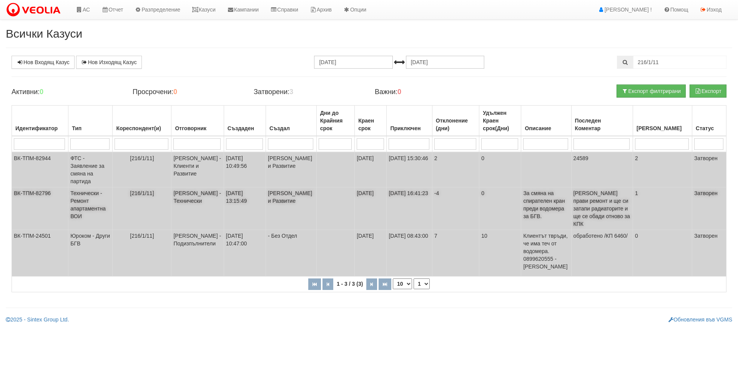
click at [619, 206] on span "Клиента прави ремонт и ще си затапи радиаторите и ще се обади отново за КПК" at bounding box center [601, 208] width 56 height 37
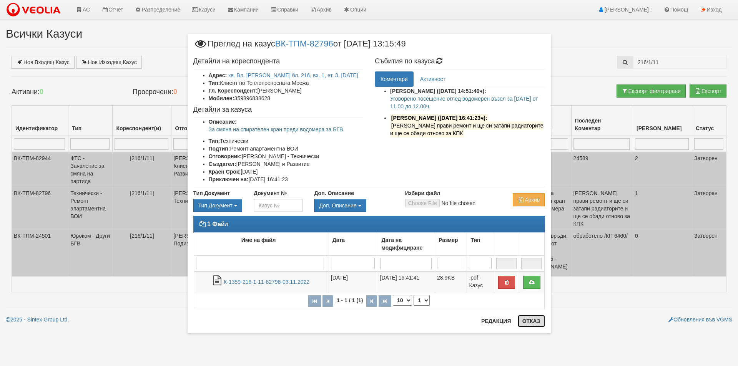
click at [530, 325] on button "Отказ" at bounding box center [530, 321] width 27 height 12
